Goal: Navigation & Orientation: Find specific page/section

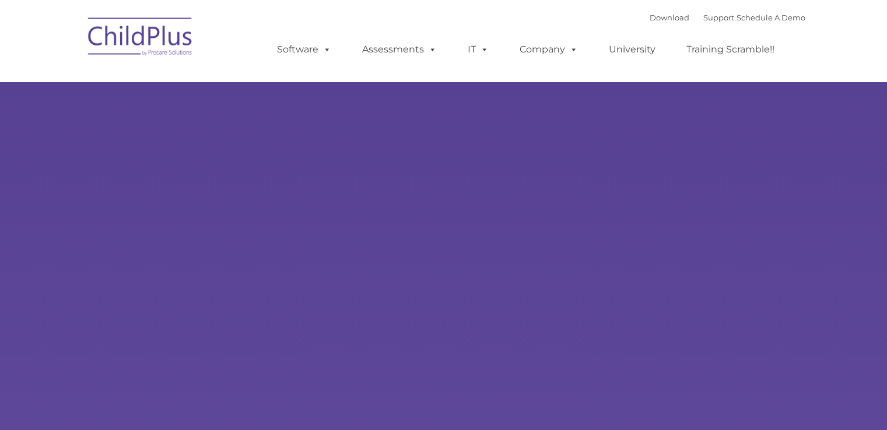
type input ""
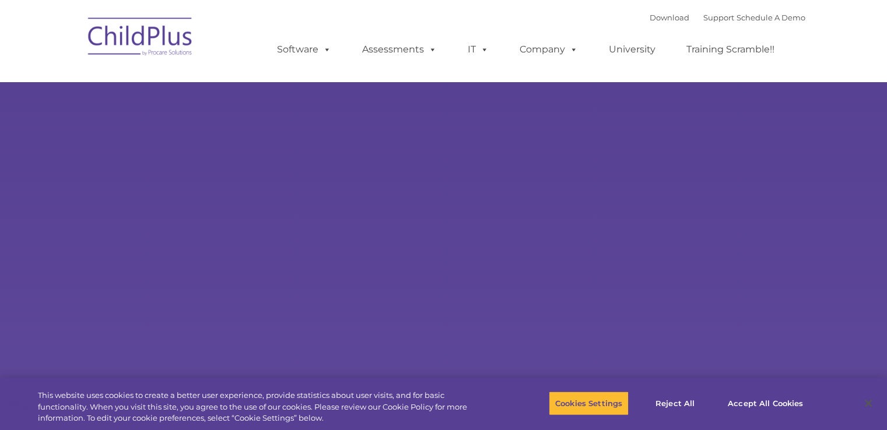
select select "MEDIUM"
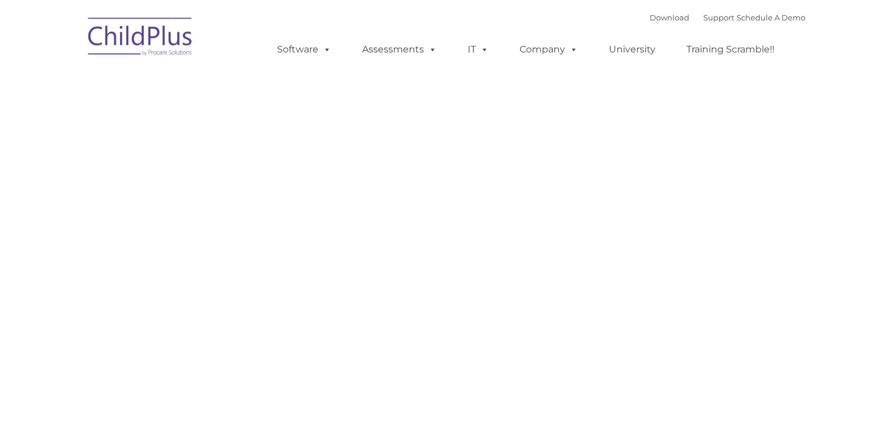
type input ""
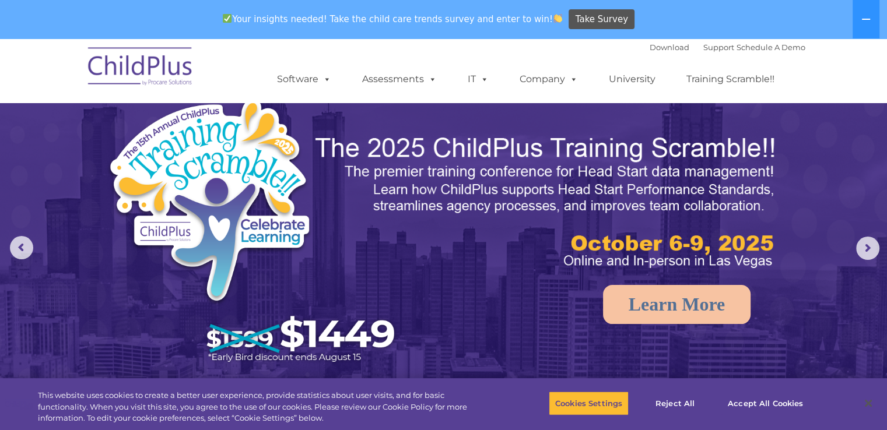
click at [156, 61] on img at bounding box center [140, 68] width 117 height 58
